Goal: Task Accomplishment & Management: Manage account settings

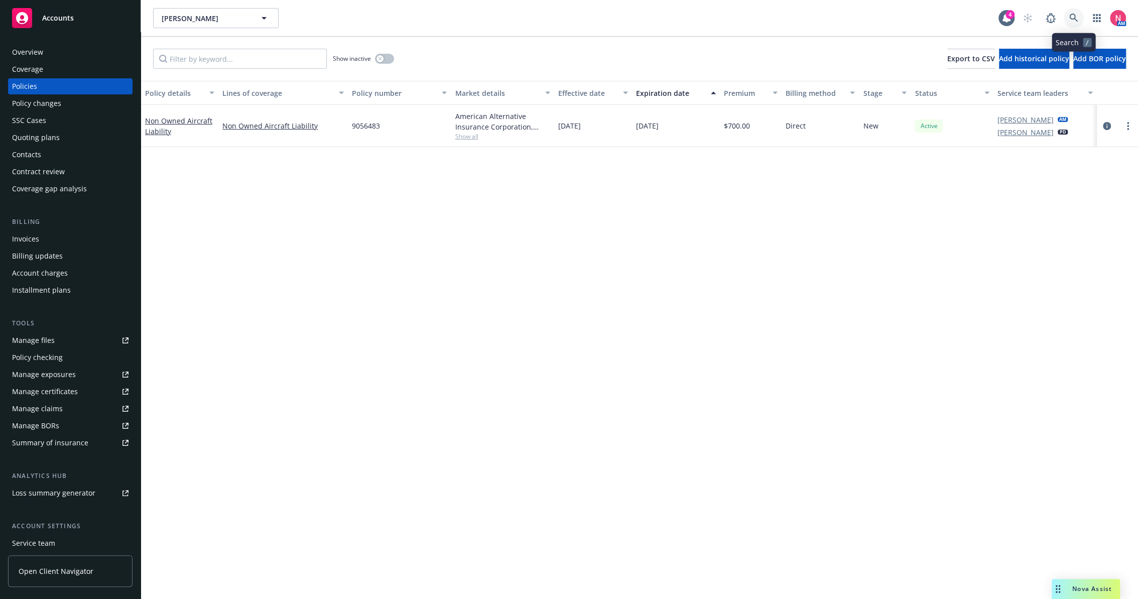
click at [1079, 18] on link at bounding box center [1074, 18] width 20 height 20
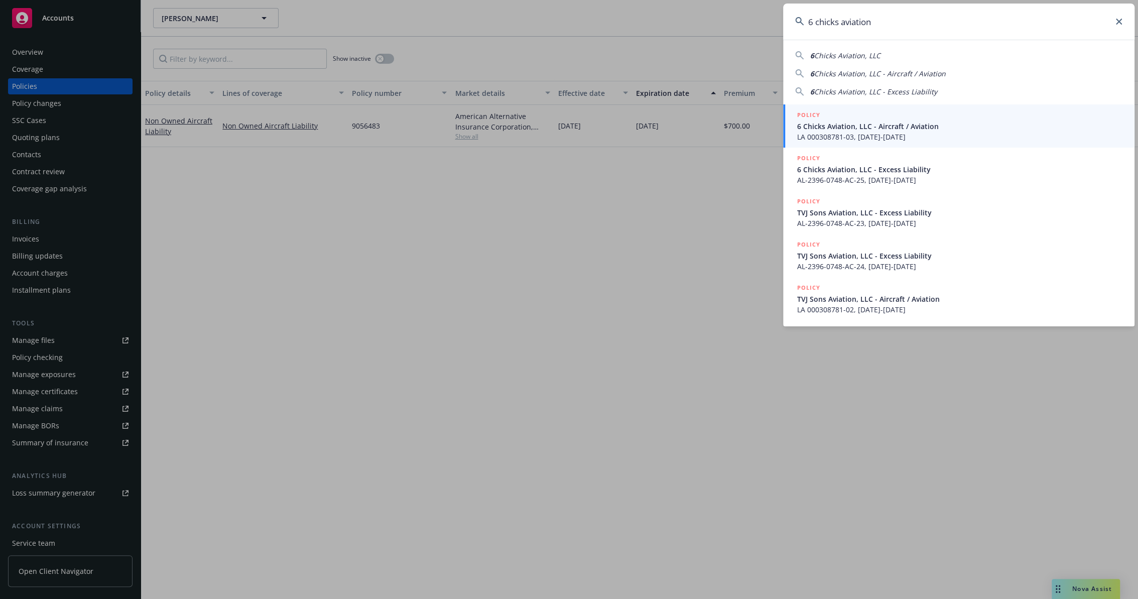
type input "6 chicks aviation"
click at [820, 119] on div "POLICY" at bounding box center [959, 115] width 325 height 11
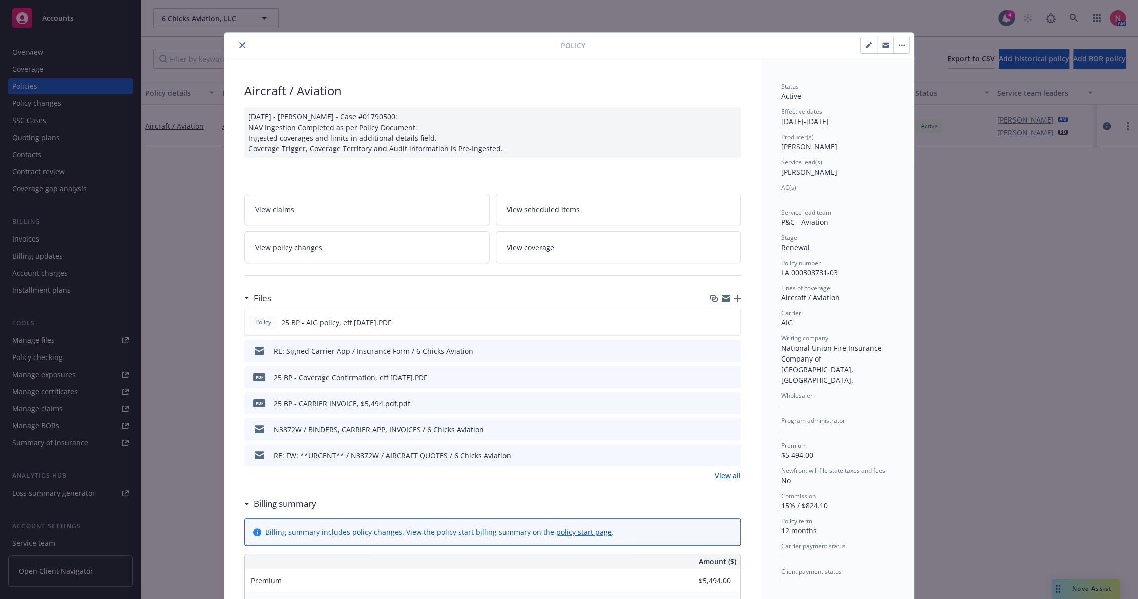
click at [240, 42] on icon "close" at bounding box center [243, 45] width 6 height 6
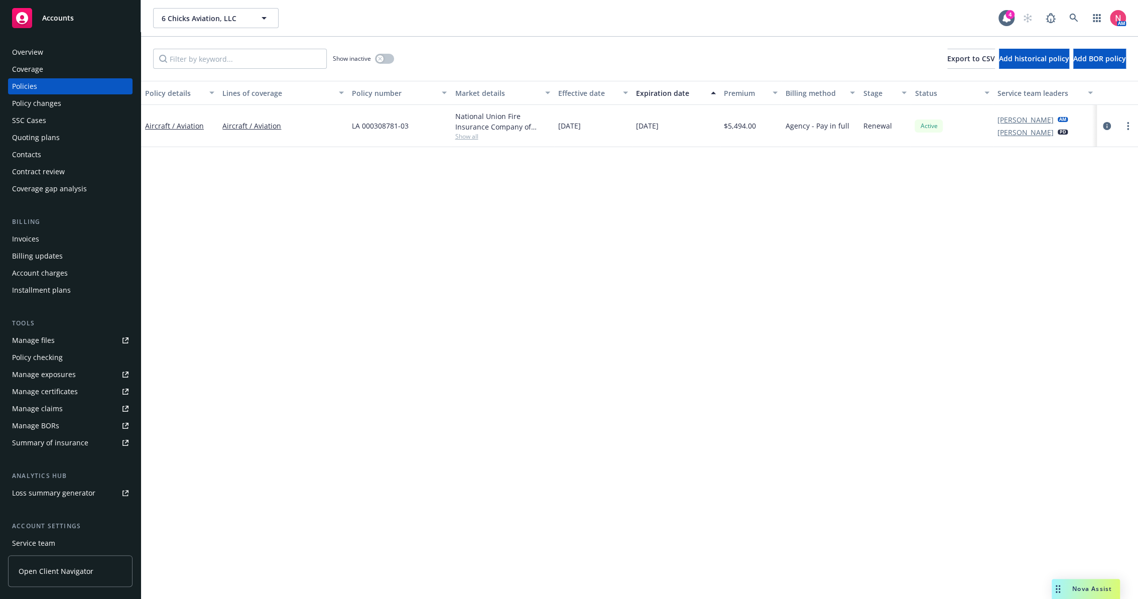
click at [82, 336] on link "Manage files" at bounding box center [70, 340] width 125 height 16
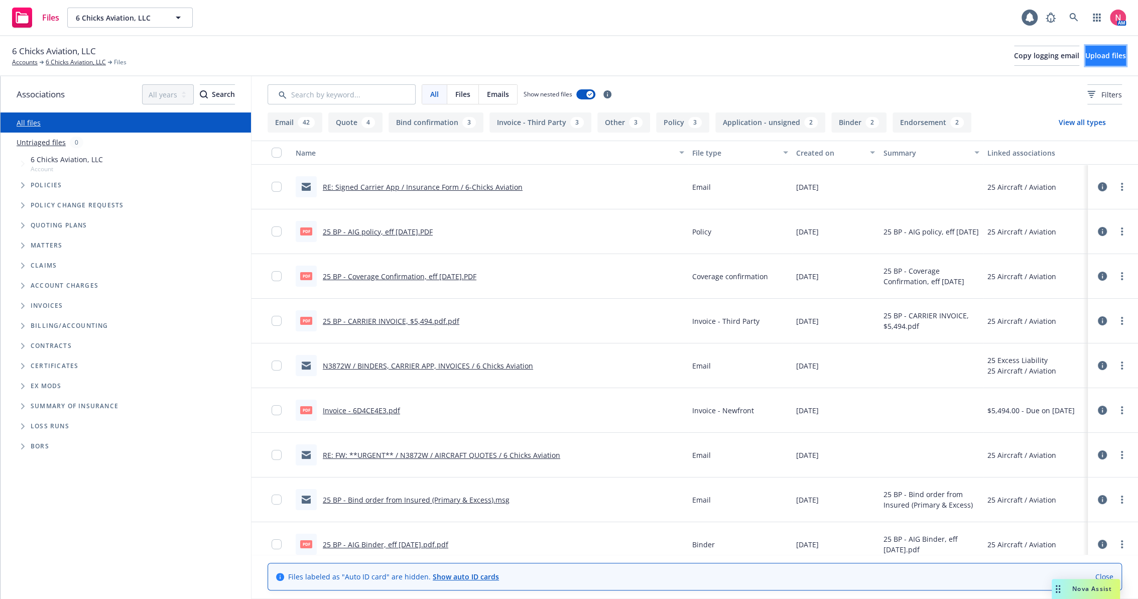
click at [1086, 52] on span "Upload files" at bounding box center [1106, 56] width 41 height 10
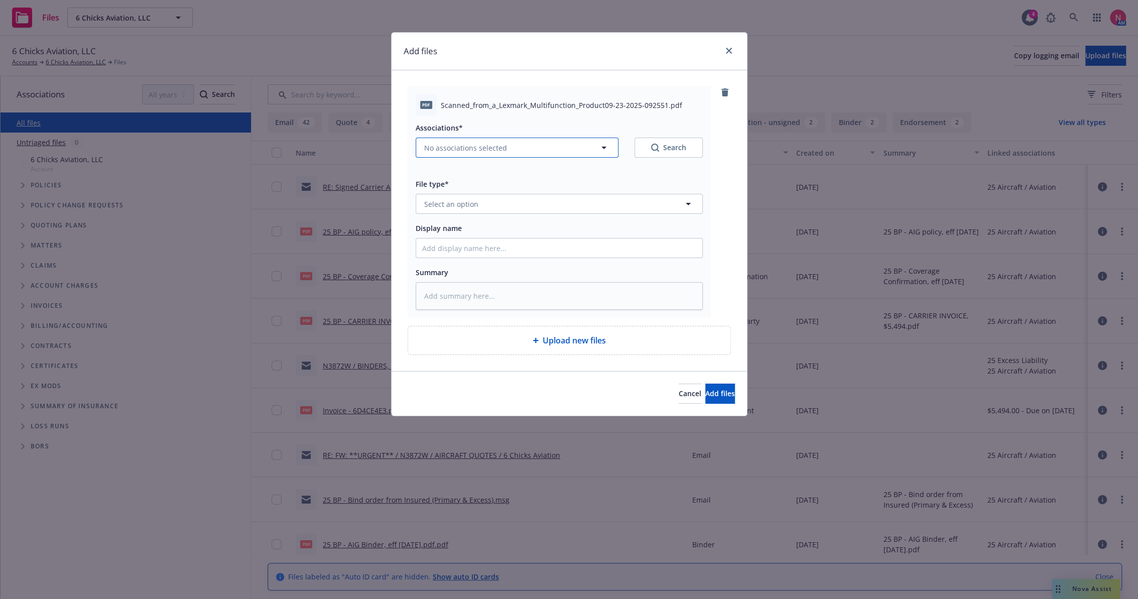
click at [482, 143] on span "No associations selected" at bounding box center [465, 148] width 83 height 11
type textarea "x"
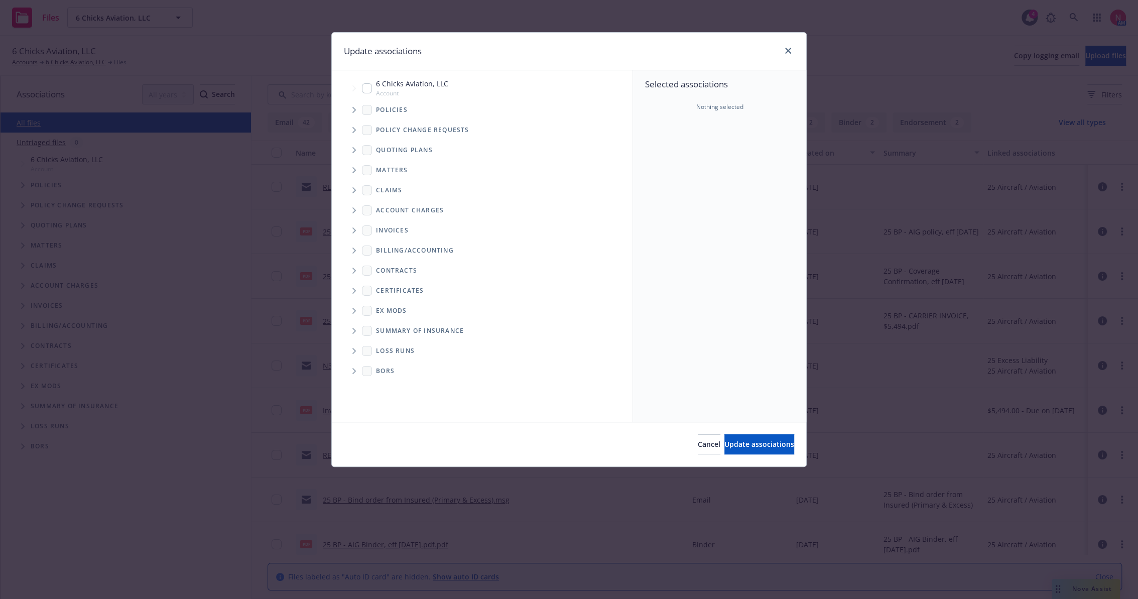
click at [372, 85] on div "6 Chicks Aviation, LLC Account" at bounding box center [405, 87] width 86 height 19
checkbox input "true"
click at [725, 443] on span "Update associations" at bounding box center [760, 444] width 70 height 10
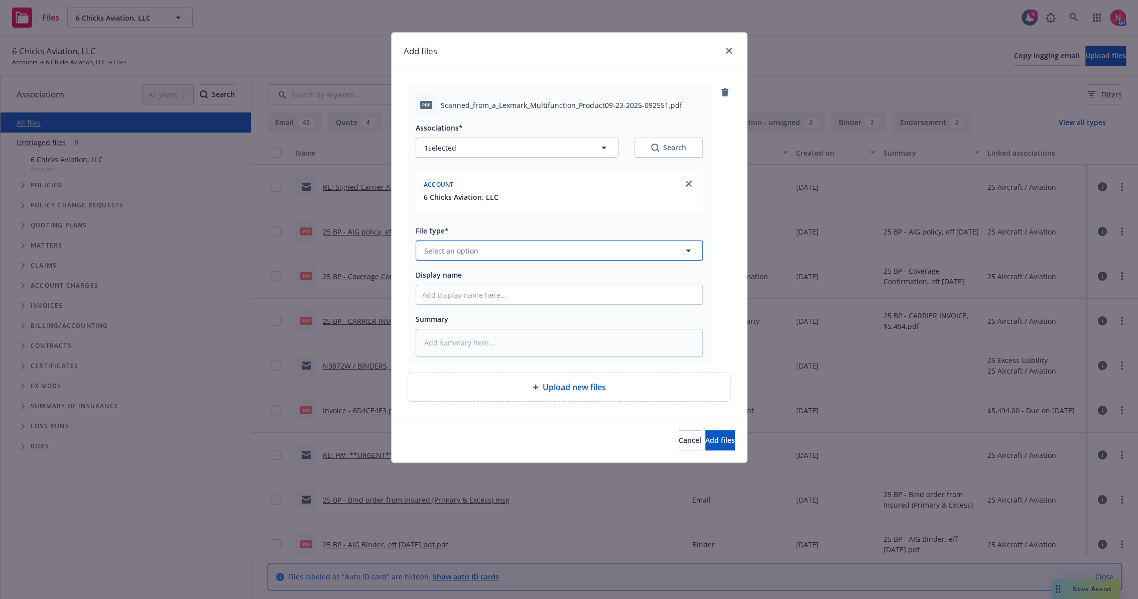
click at [478, 248] on button "Select an option" at bounding box center [559, 251] width 287 height 20
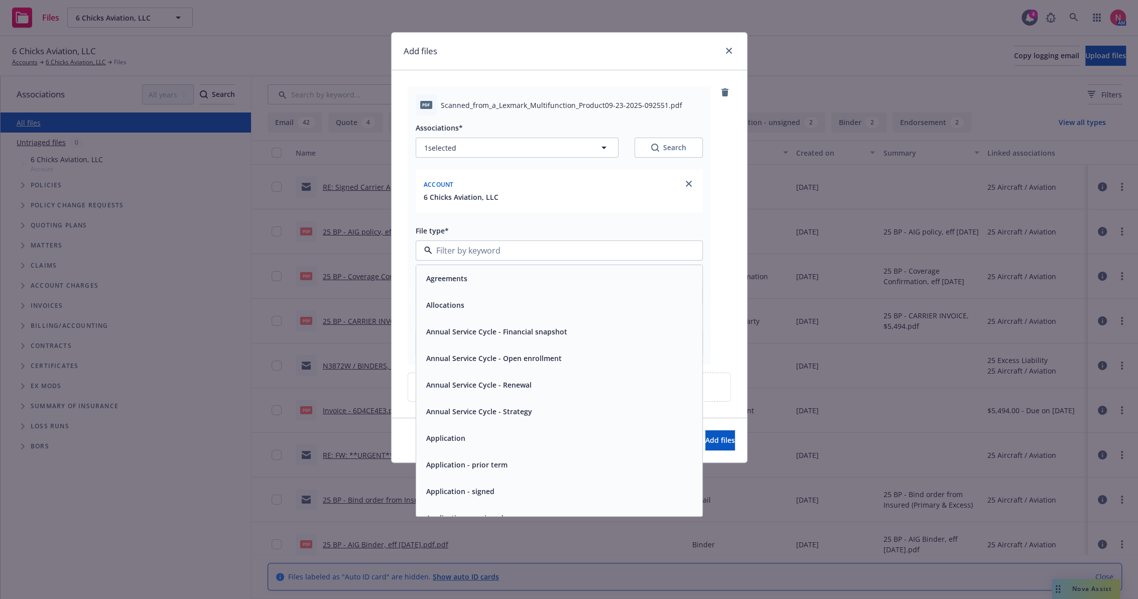
click at [481, 480] on div "Application - signed" at bounding box center [559, 491] width 286 height 27
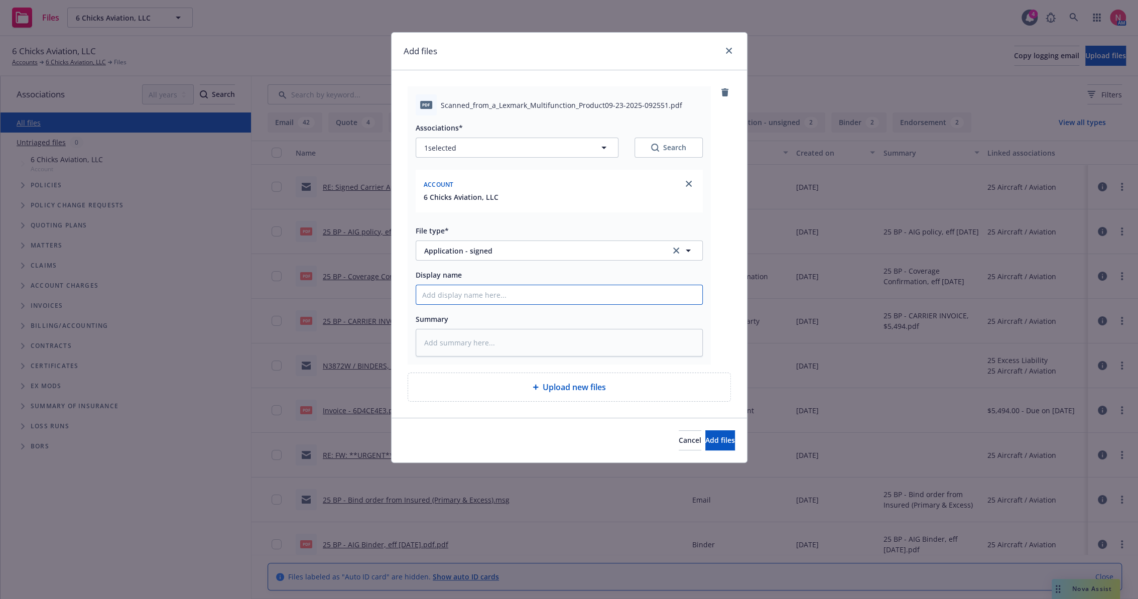
click at [494, 294] on input "Display name" at bounding box center [559, 294] width 286 height 19
type textarea "x"
type input "2"
type textarea "x"
type input "25"
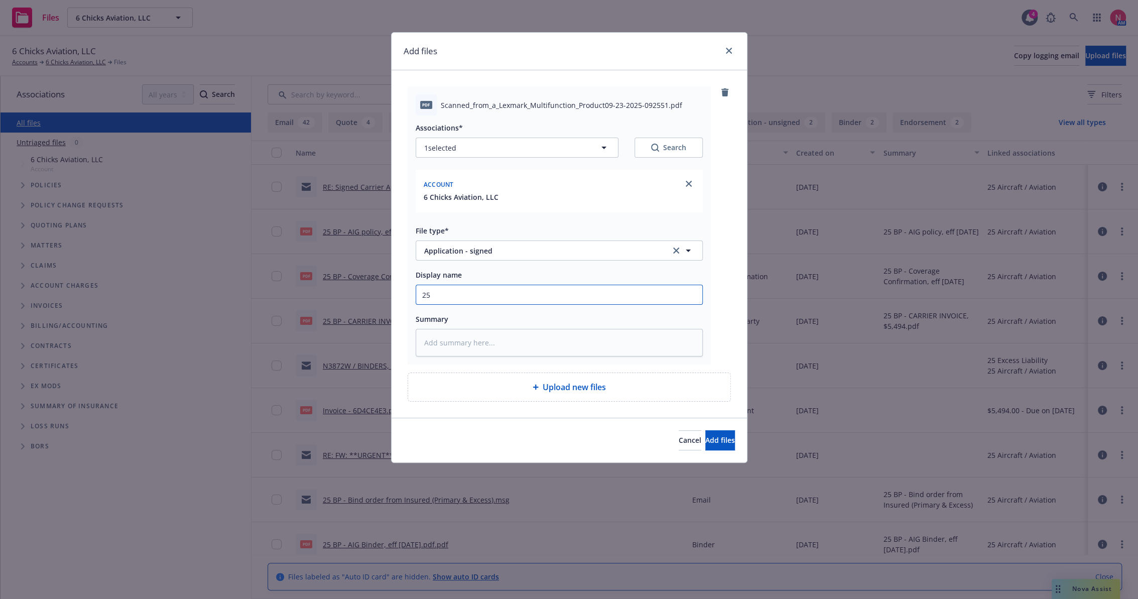
type textarea "x"
type input "25"
type textarea "x"
type input "25 b"
type textarea "x"
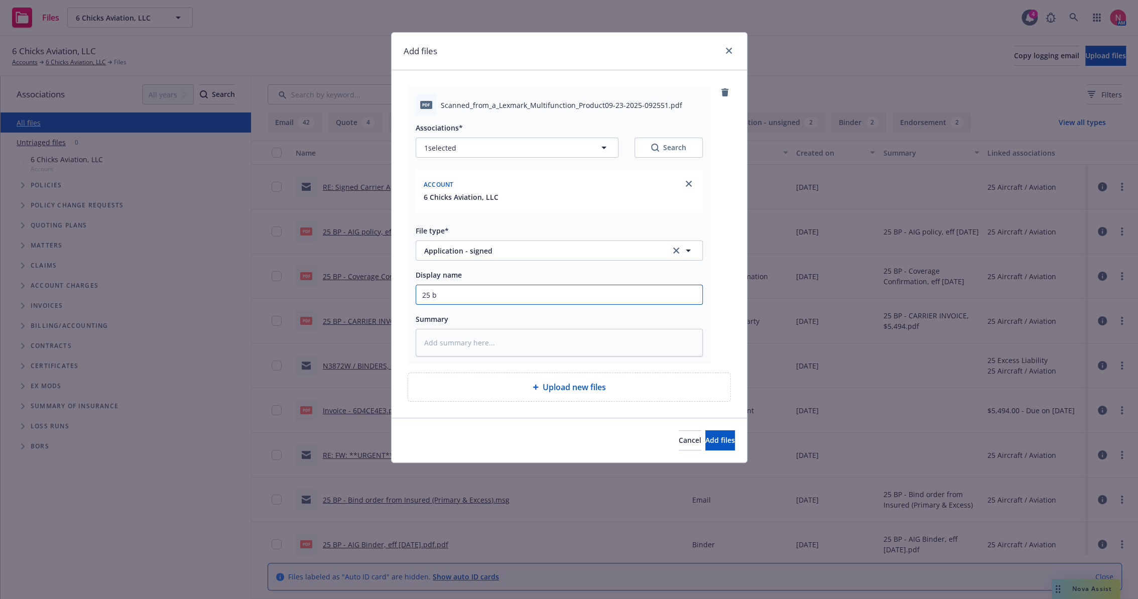
type input "25 bp"
type textarea "x"
type input "25 bp"
type textarea "x"
type input "25 bp a"
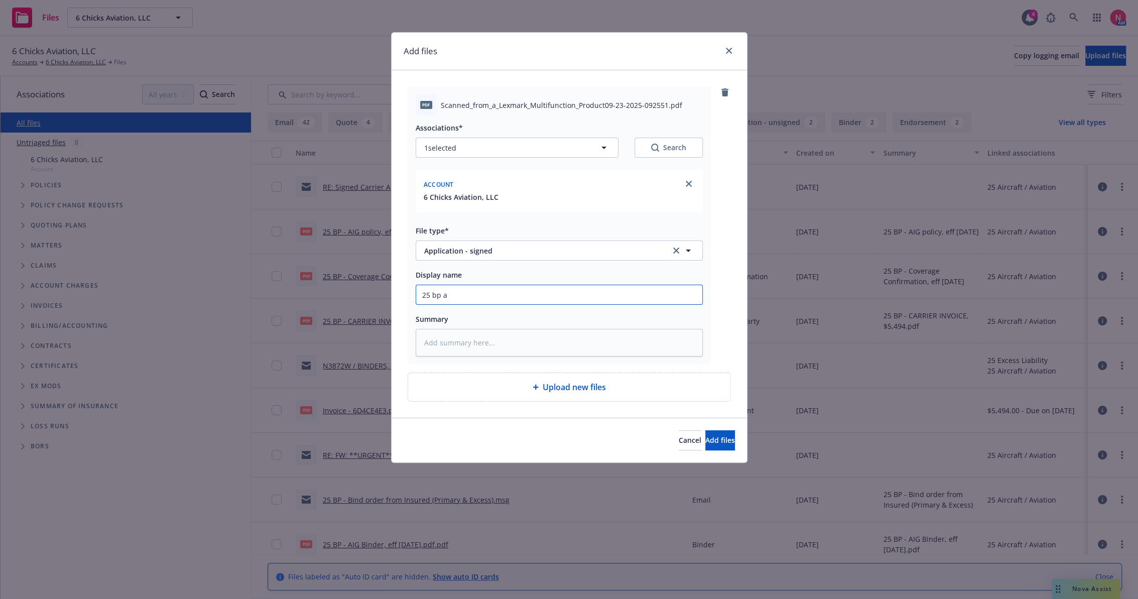
type textarea "x"
type input "25 bp ai"
type textarea "x"
type input "25 BP AIG App Signed"
click at [719, 438] on button "Add files" at bounding box center [721, 440] width 30 height 20
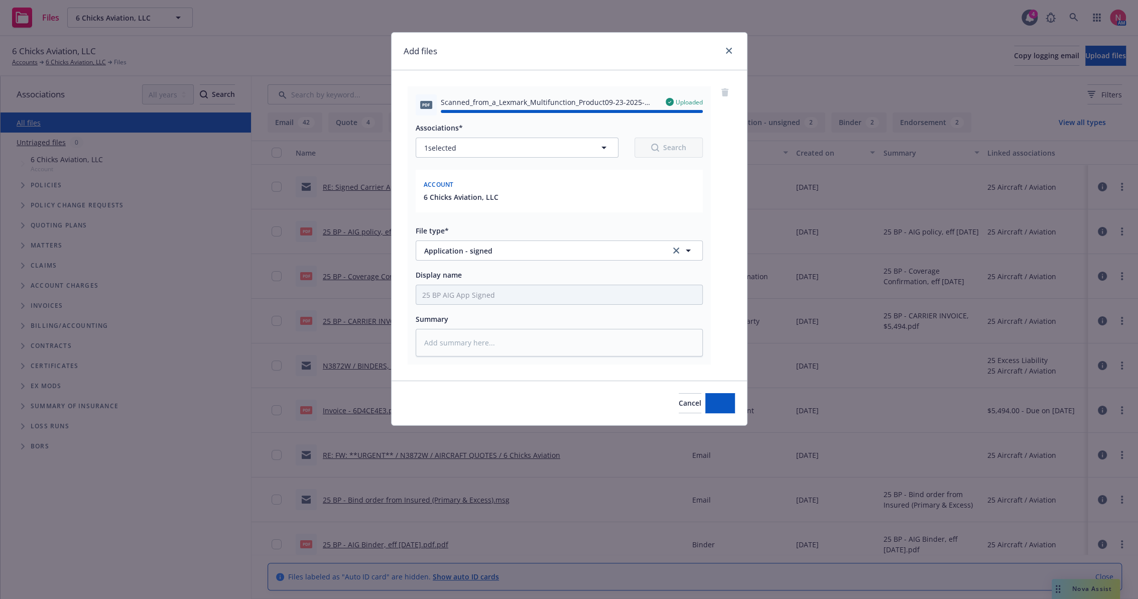
type textarea "x"
